Goal: Navigation & Orientation: Go to known website

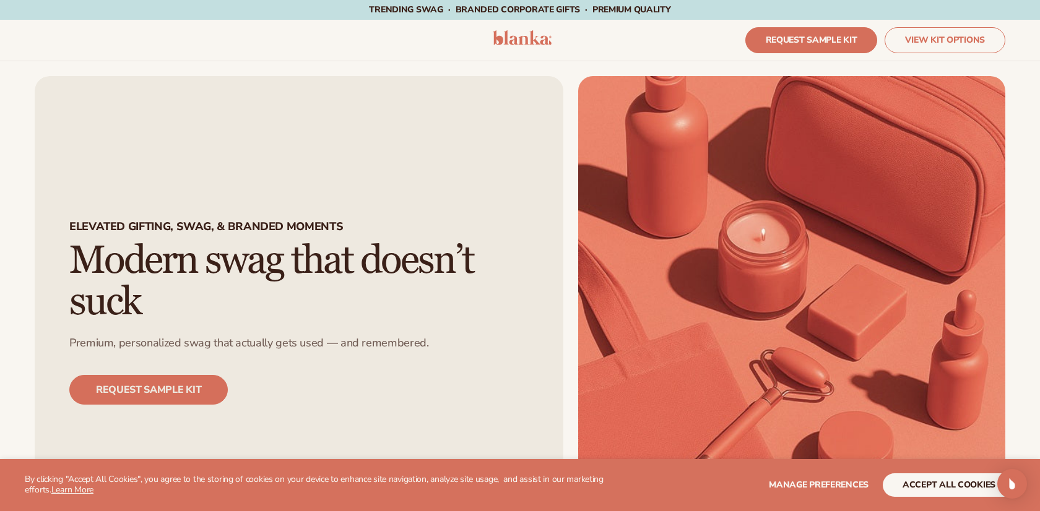
click at [535, 37] on img at bounding box center [522, 37] width 59 height 15
